Goal: Information Seeking & Learning: Check status

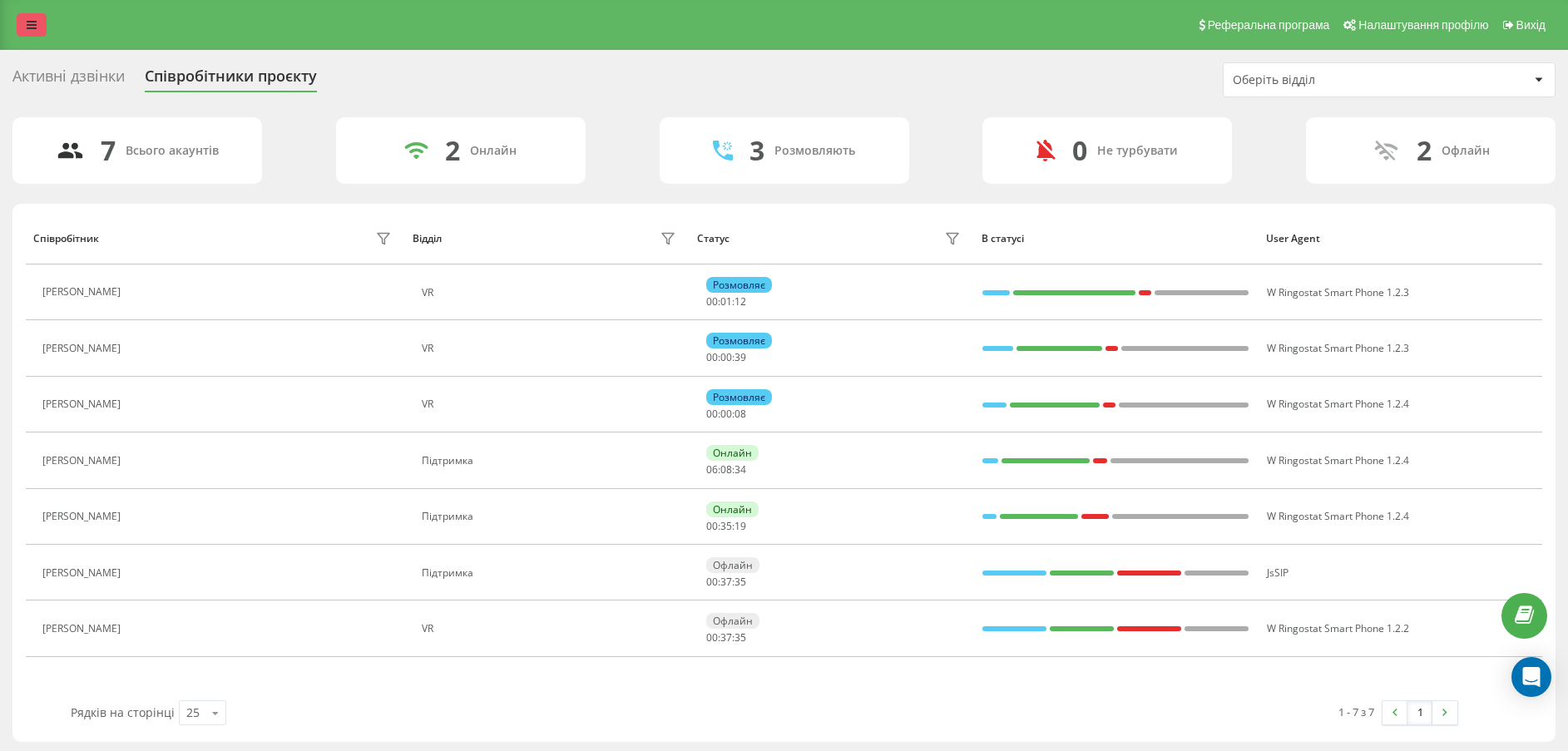
drag, startPoint x: 0, startPoint y: 0, endPoint x: 25, endPoint y: 15, distance: 29.2
click at [25, 15] on link at bounding box center [32, 25] width 30 height 24
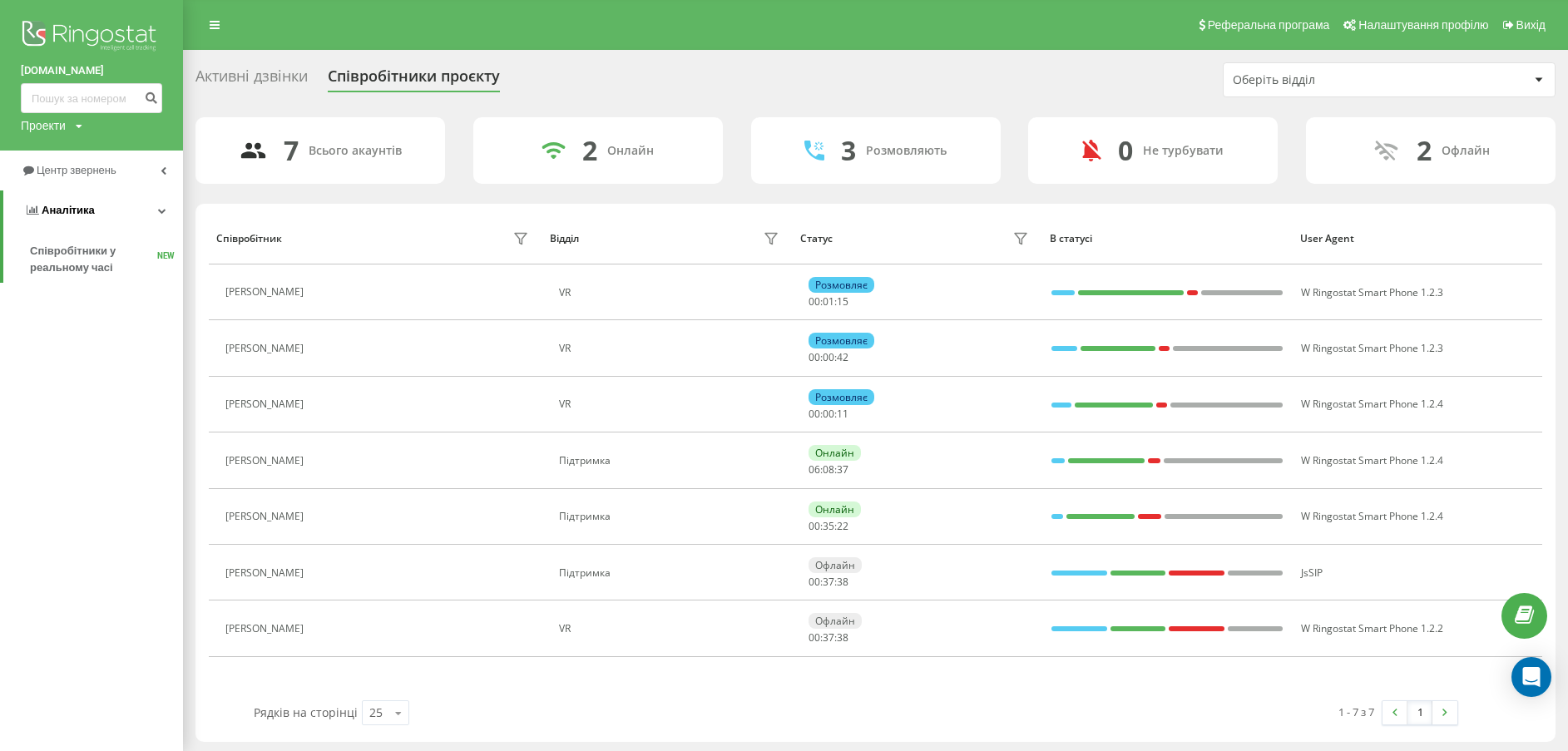
click at [117, 209] on link "Аналiтика" at bounding box center [94, 210] width 180 height 40
click at [107, 181] on link "Центр звернень" at bounding box center [91, 170] width 183 height 40
click at [113, 291] on span "Звіт про пропущені необроблені дзвінки" at bounding box center [102, 278] width 145 height 33
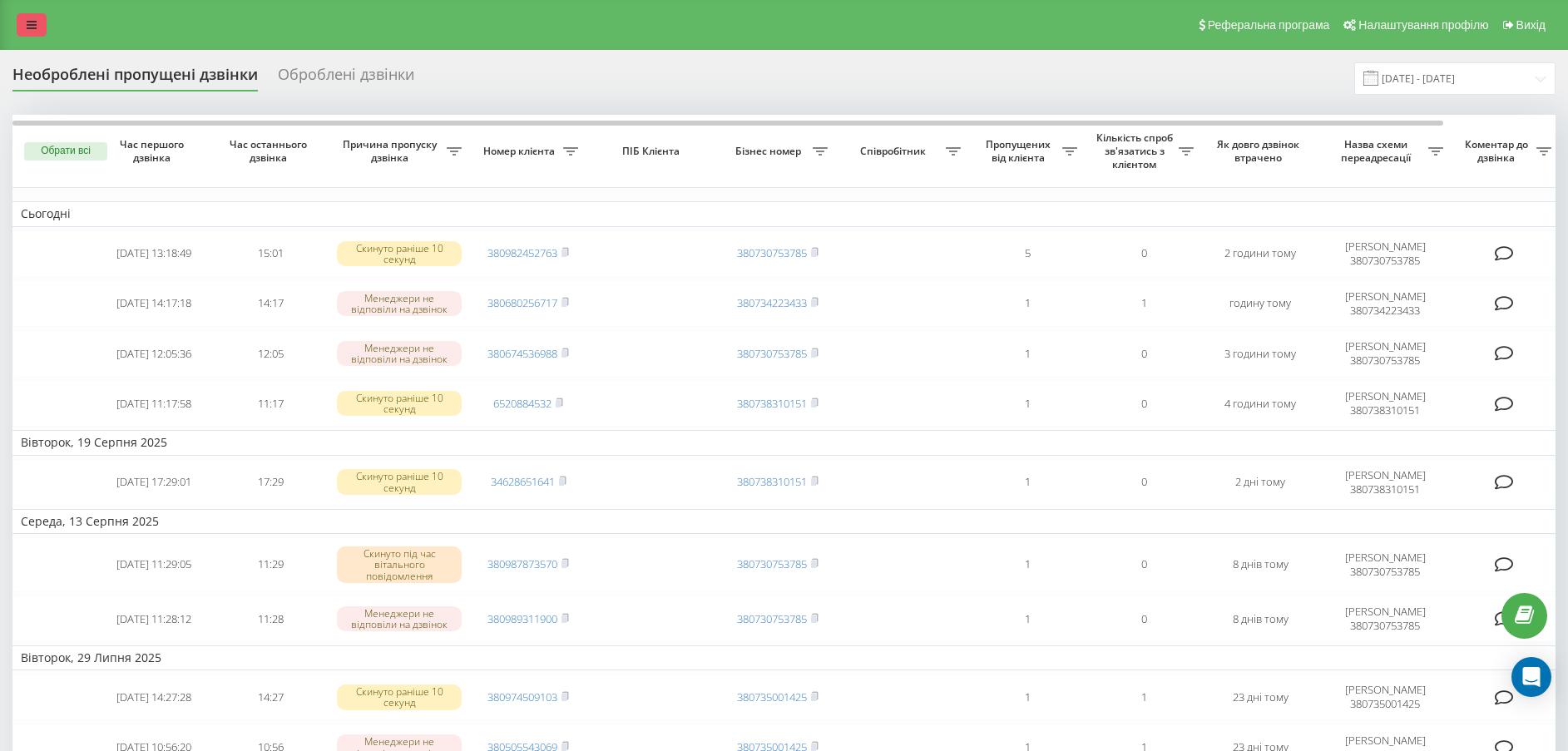
click at [38, 18] on link at bounding box center [32, 25] width 30 height 24
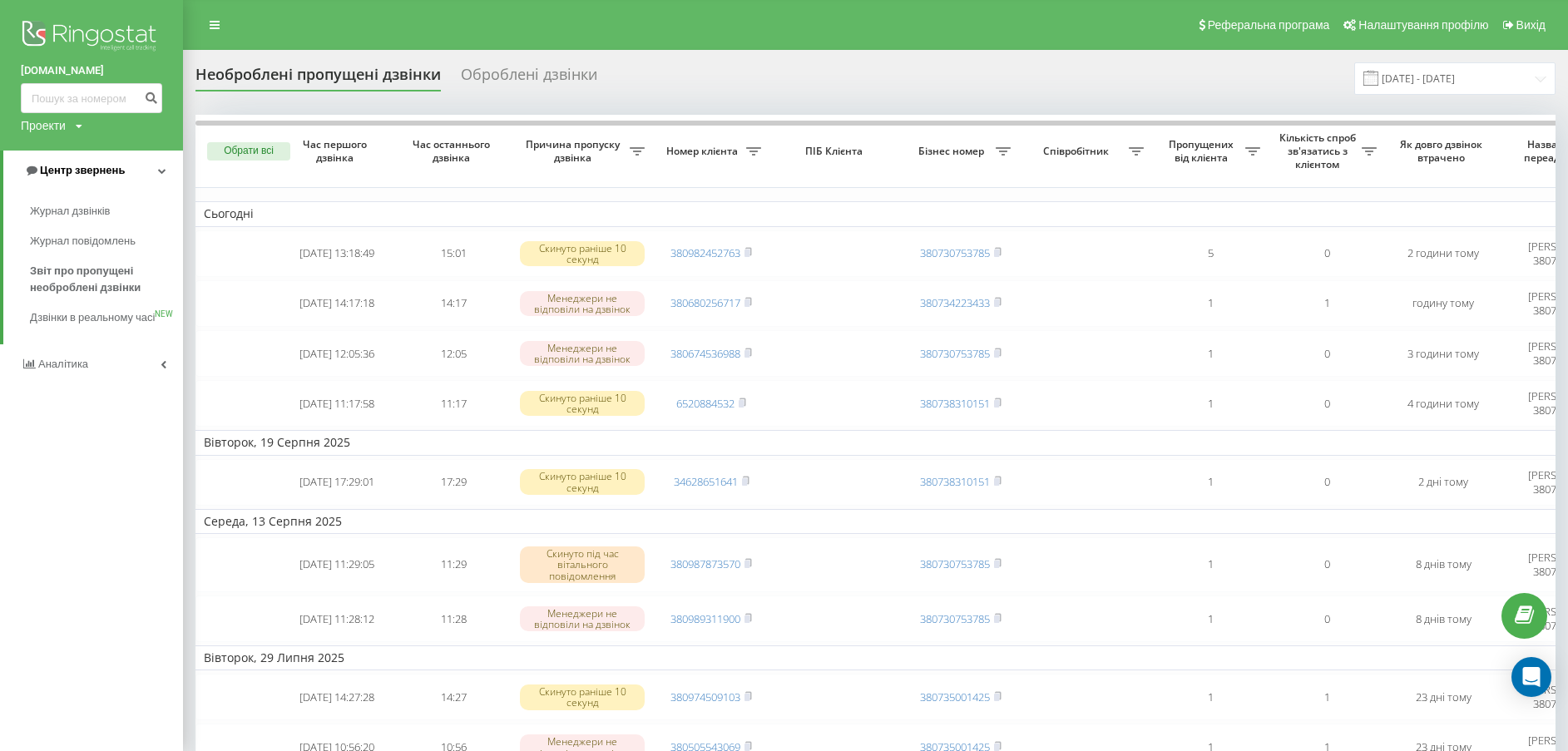
click at [107, 167] on span "Центр звернень" at bounding box center [82, 170] width 85 height 12
click at [113, 227] on link "Аналiтика" at bounding box center [91, 210] width 183 height 40
click at [96, 160] on link "Центр звернень" at bounding box center [91, 170] width 183 height 40
click at [126, 217] on link "Журнал дзвінків" at bounding box center [107, 211] width 153 height 30
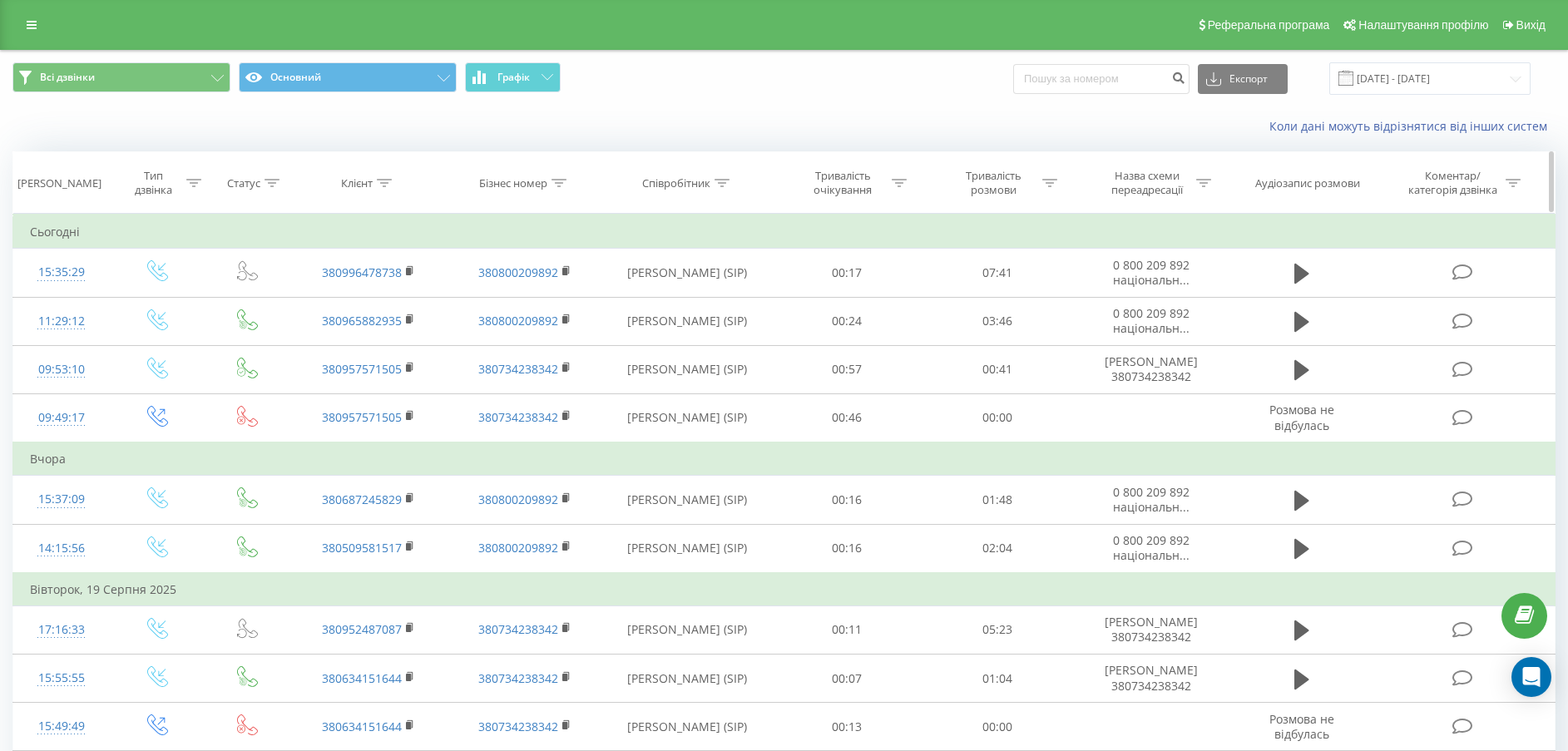
click at [400, 180] on div "Клієнт" at bounding box center [368, 183] width 156 height 14
click at [387, 181] on icon at bounding box center [385, 183] width 15 height 9
click at [387, 182] on icon at bounding box center [385, 183] width 15 height 9
click at [398, 298] on input "text" at bounding box center [369, 302] width 147 height 29
paste input "380996478738"
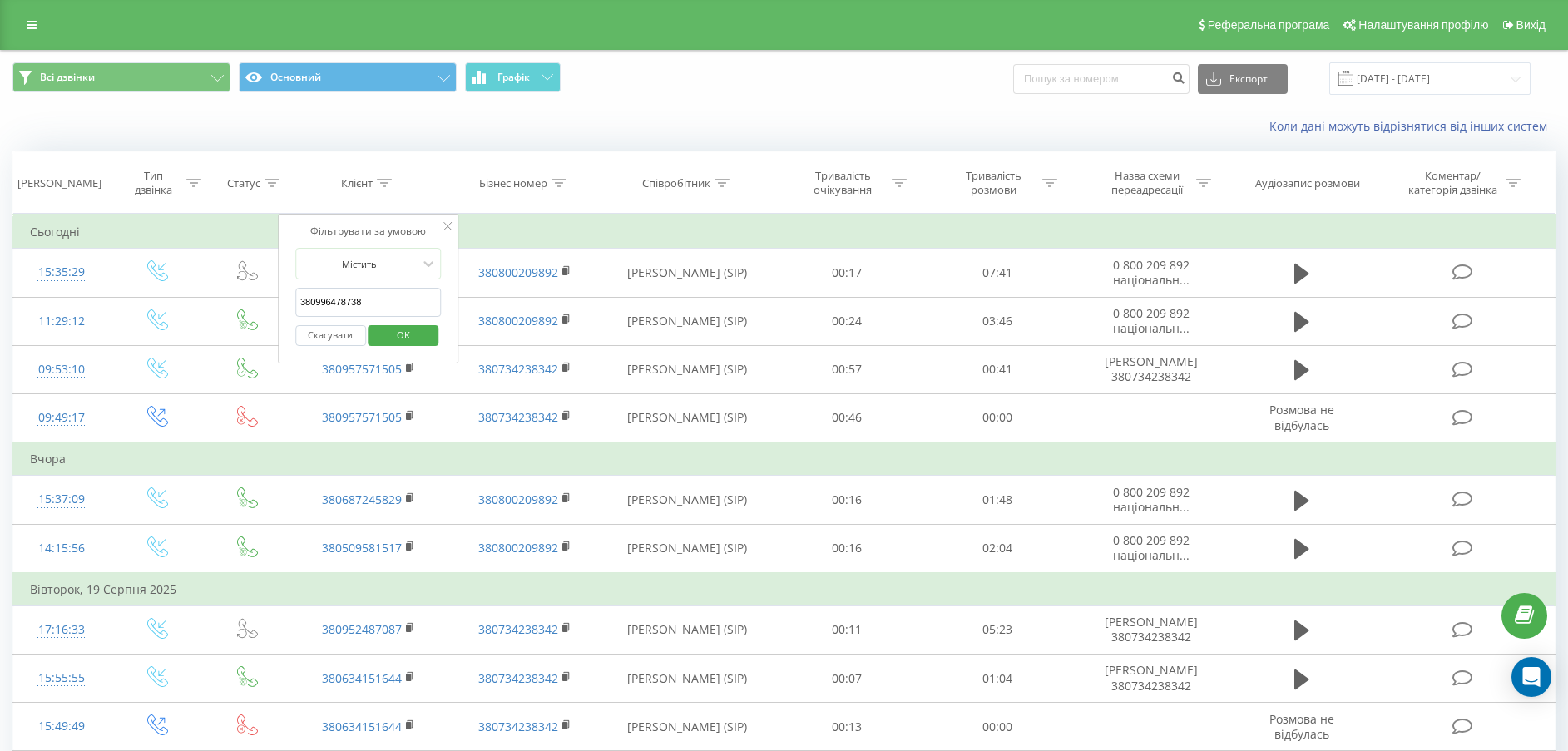
type input "380996478738"
click at [395, 328] on span "OK" at bounding box center [403, 334] width 46 height 26
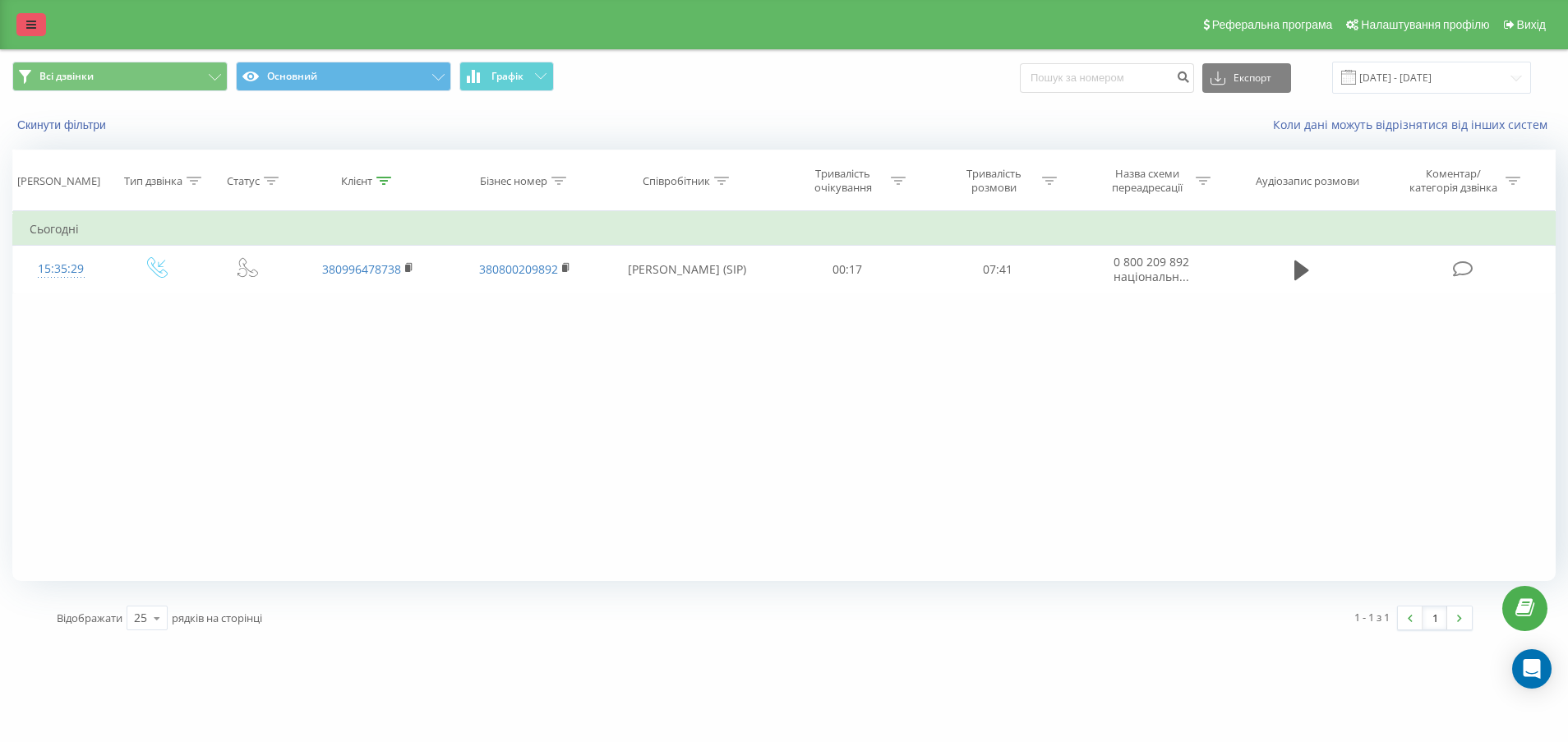
click at [22, 25] on link at bounding box center [32, 24] width 30 height 23
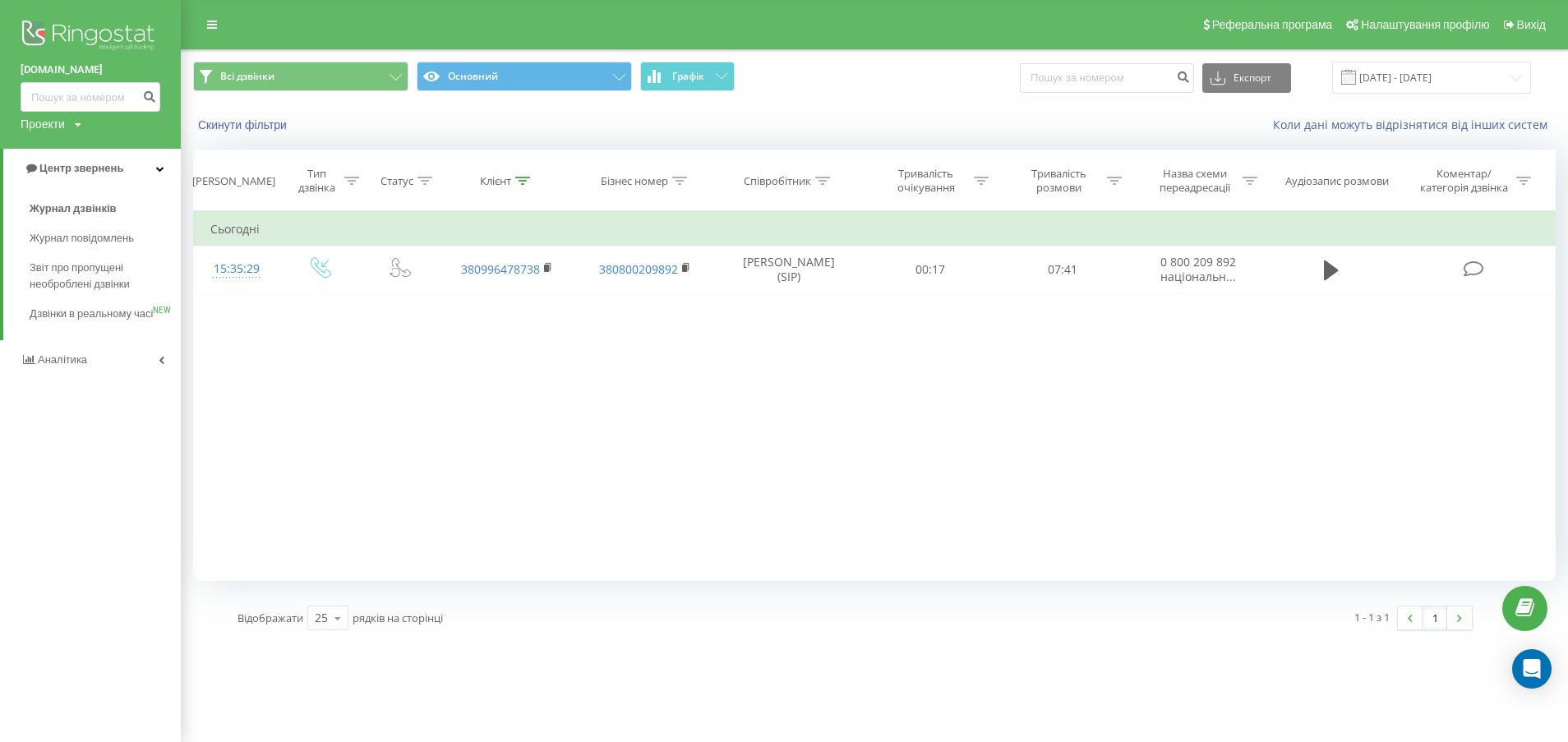
click at [91, 368] on link "Аналiтика" at bounding box center [90, 360] width 181 height 39
click at [76, 199] on link "Аналiтика" at bounding box center [93, 208] width 178 height 39
click at [77, 166] on span "Центр звернень" at bounding box center [79, 167] width 84 height 12
click at [81, 265] on span "Звіт про пропущені необроблені дзвінки" at bounding box center [101, 275] width 143 height 33
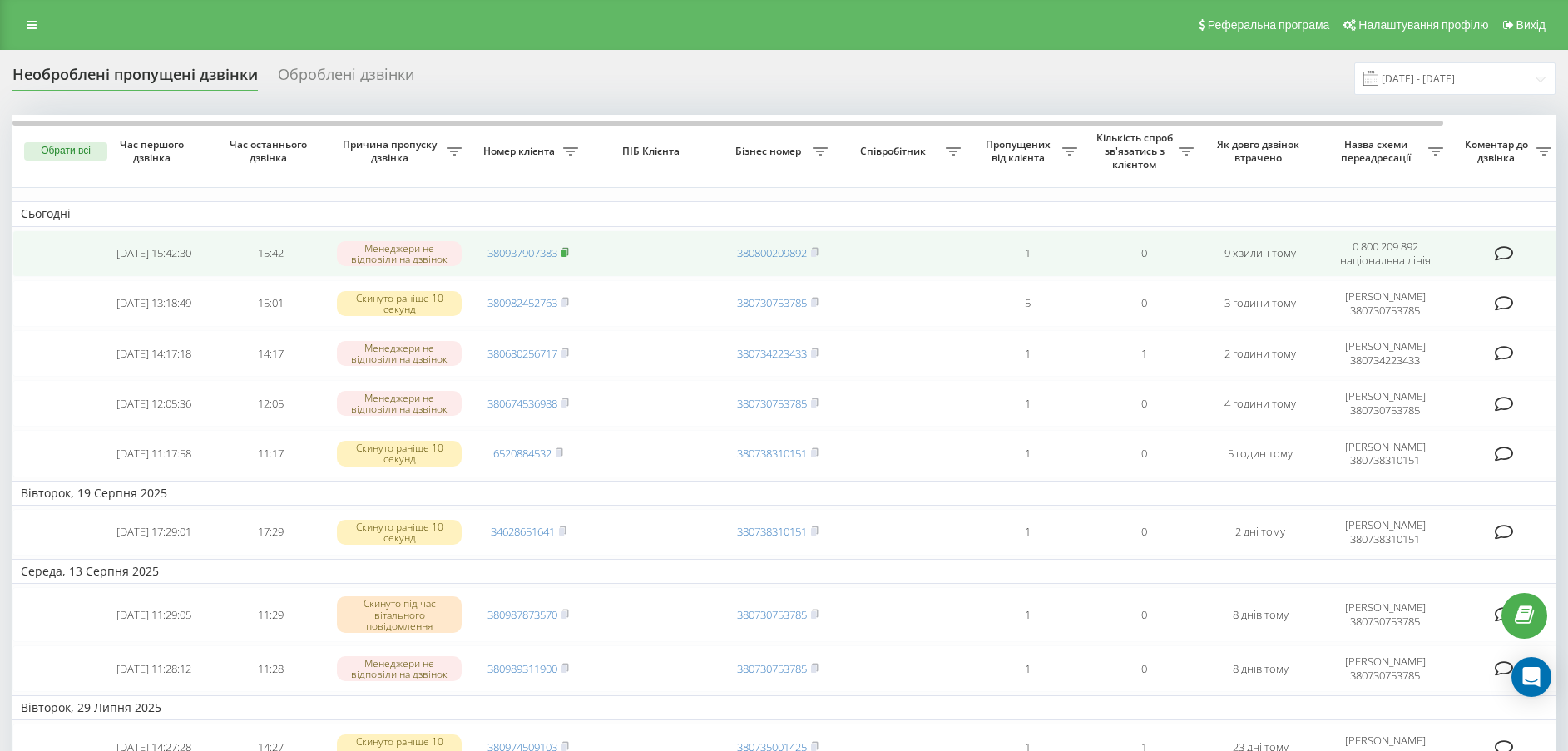
click at [564, 250] on icon at bounding box center [566, 252] width 8 height 10
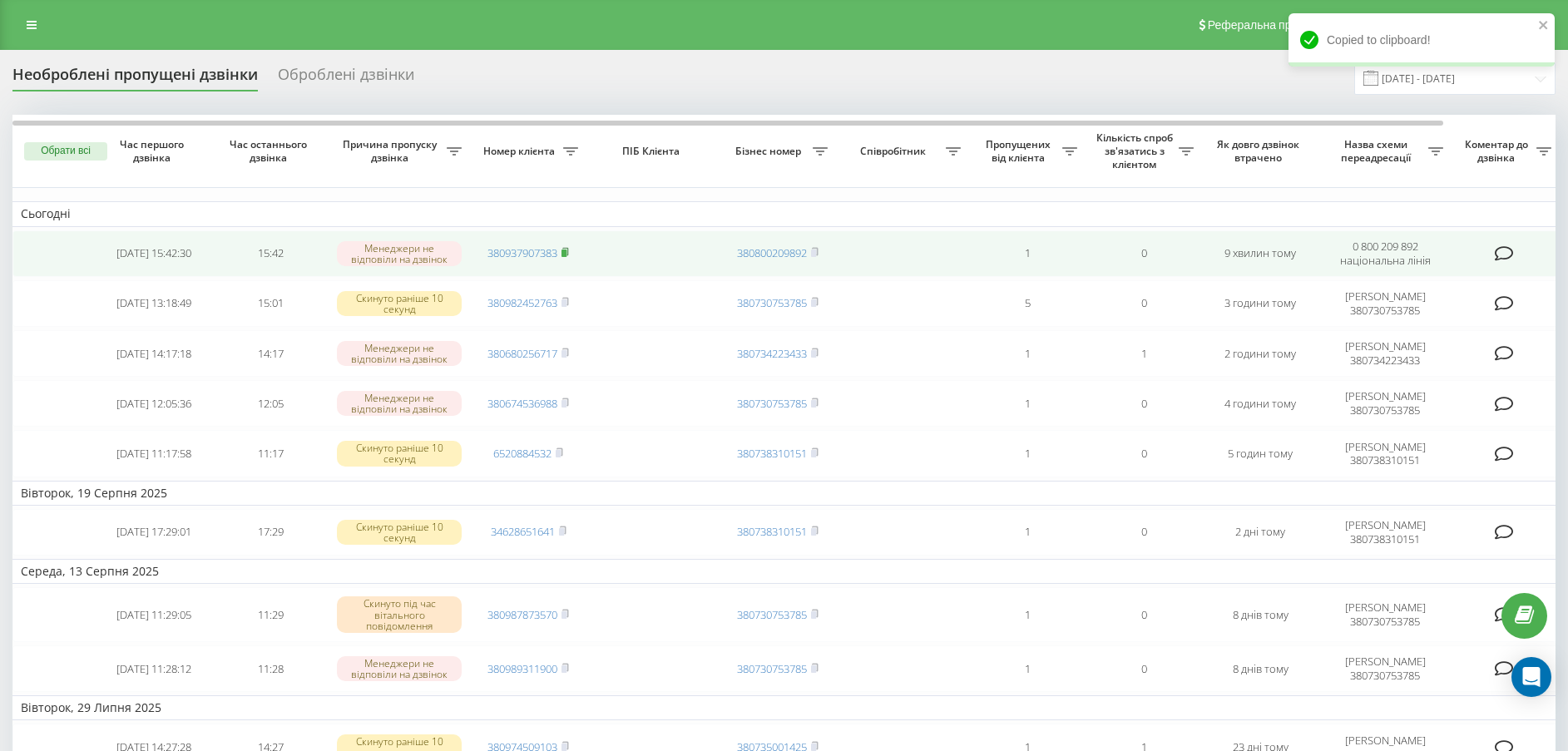
click at [569, 253] on icon at bounding box center [566, 252] width 8 height 10
